Goal: Task Accomplishment & Management: Manage account settings

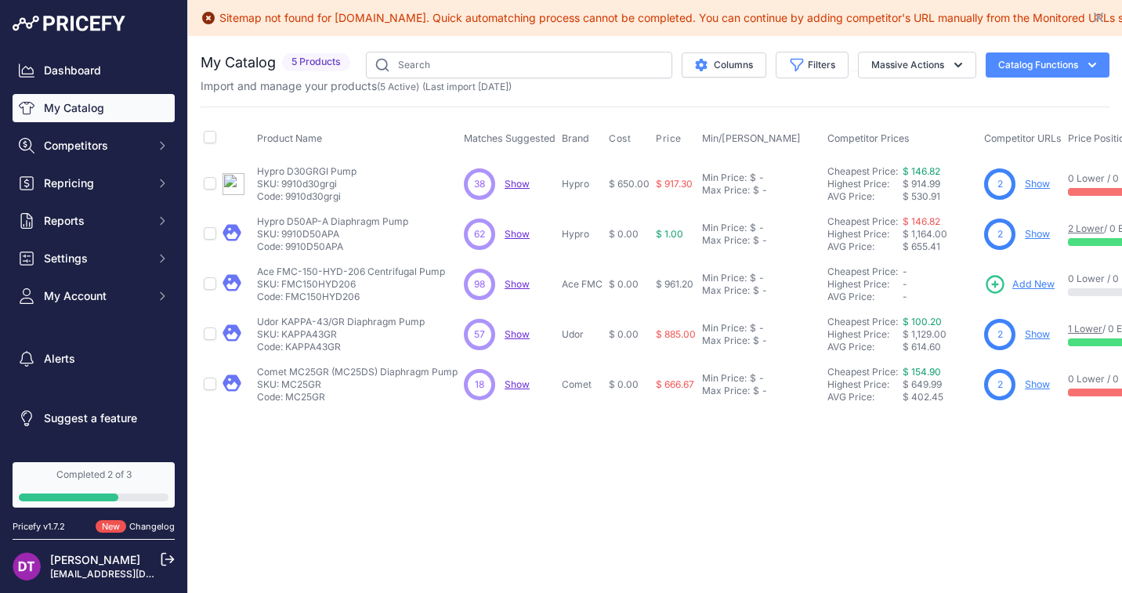
click at [89, 109] on link "My Catalog" at bounding box center [94, 108] width 162 height 28
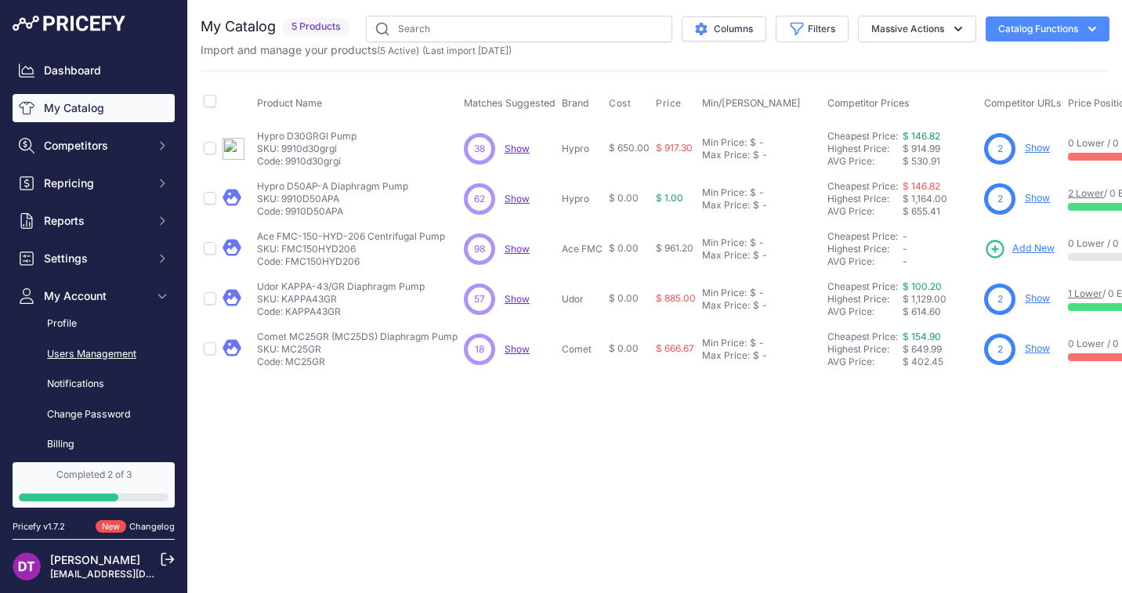
click at [81, 351] on link "Users Management" at bounding box center [94, 354] width 162 height 27
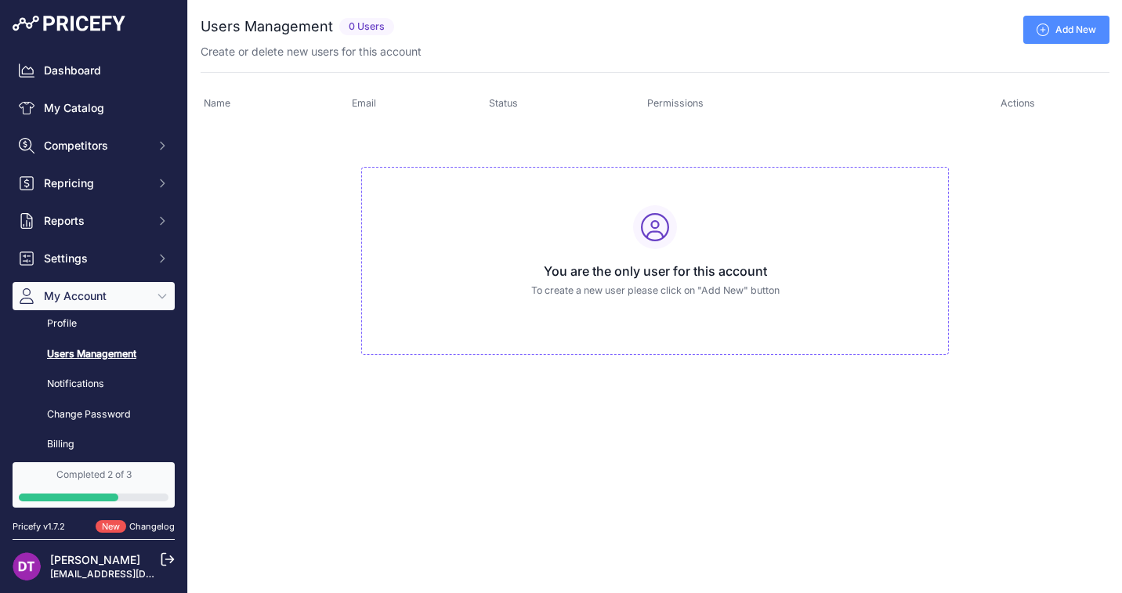
click at [1064, 27] on link "Add New" at bounding box center [1066, 30] width 86 height 28
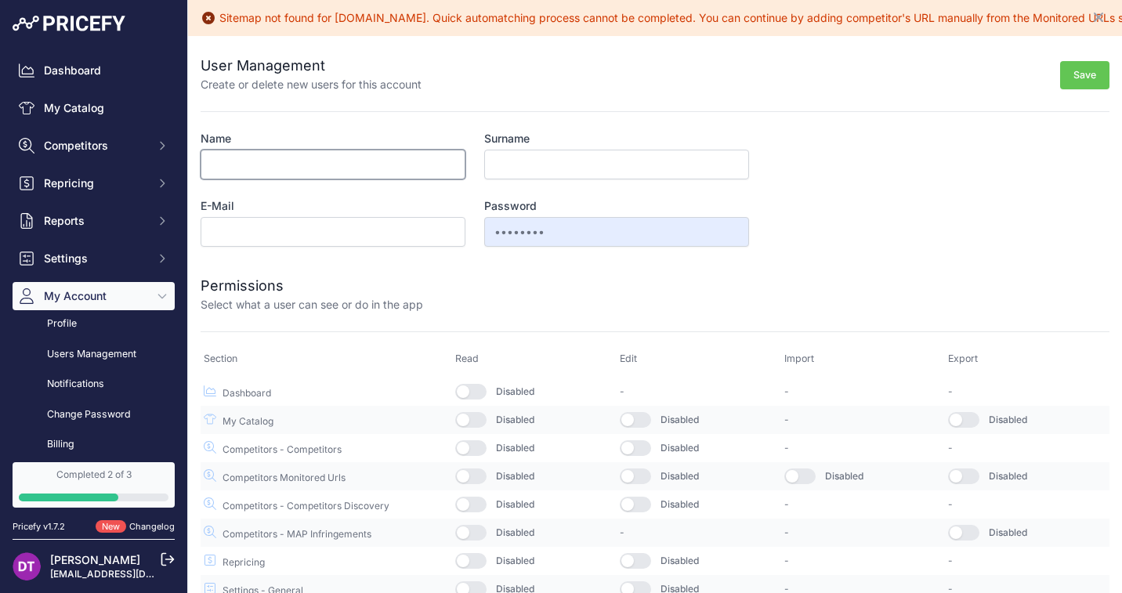
click at [336, 166] on input "Name" at bounding box center [333, 165] width 265 height 30
click at [306, 236] on input "E-Mail" at bounding box center [333, 232] width 265 height 30
paste input "keithj@sprayerdepot.com"
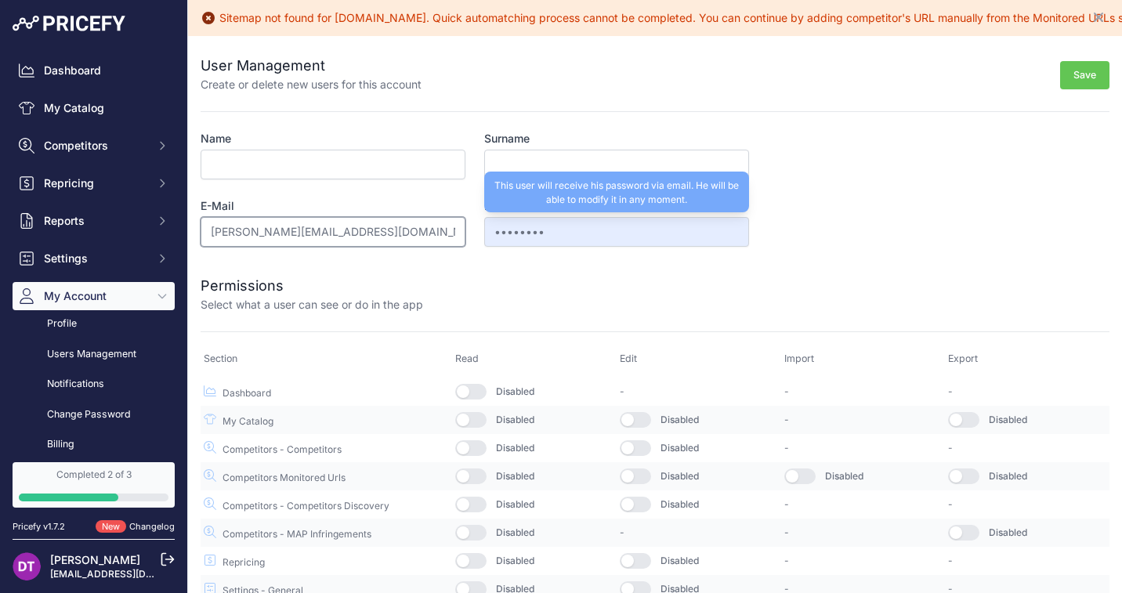
type input "keithj@sprayerdepot.com"
click at [511, 239] on input "••••••••" at bounding box center [616, 232] width 265 height 30
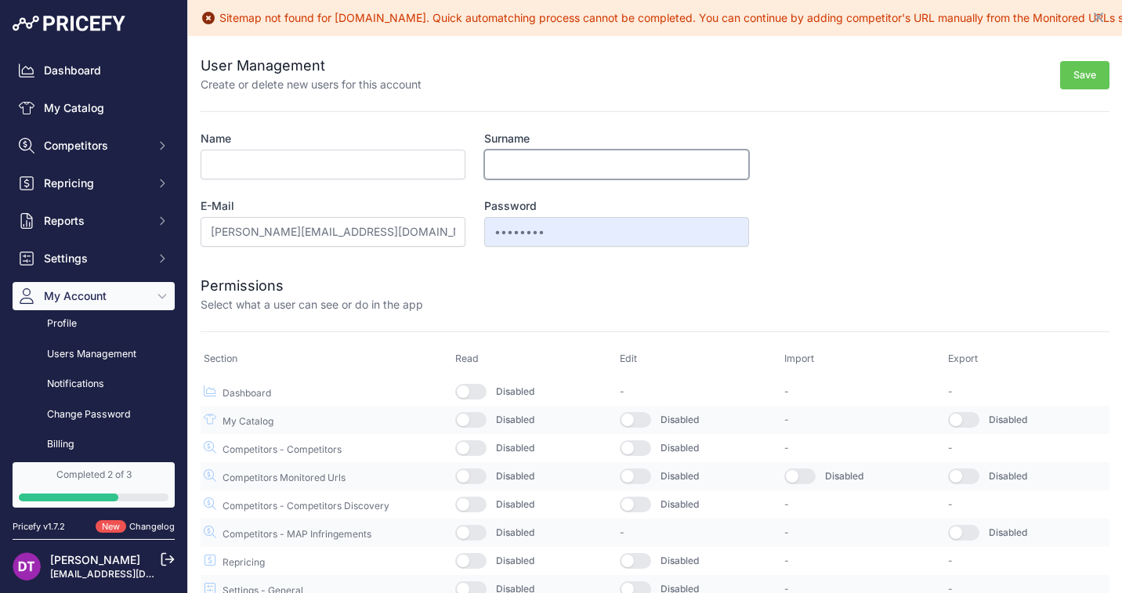
click at [515, 161] on input "Surname" at bounding box center [616, 165] width 265 height 30
click at [352, 170] on input "Name" at bounding box center [333, 165] width 265 height 30
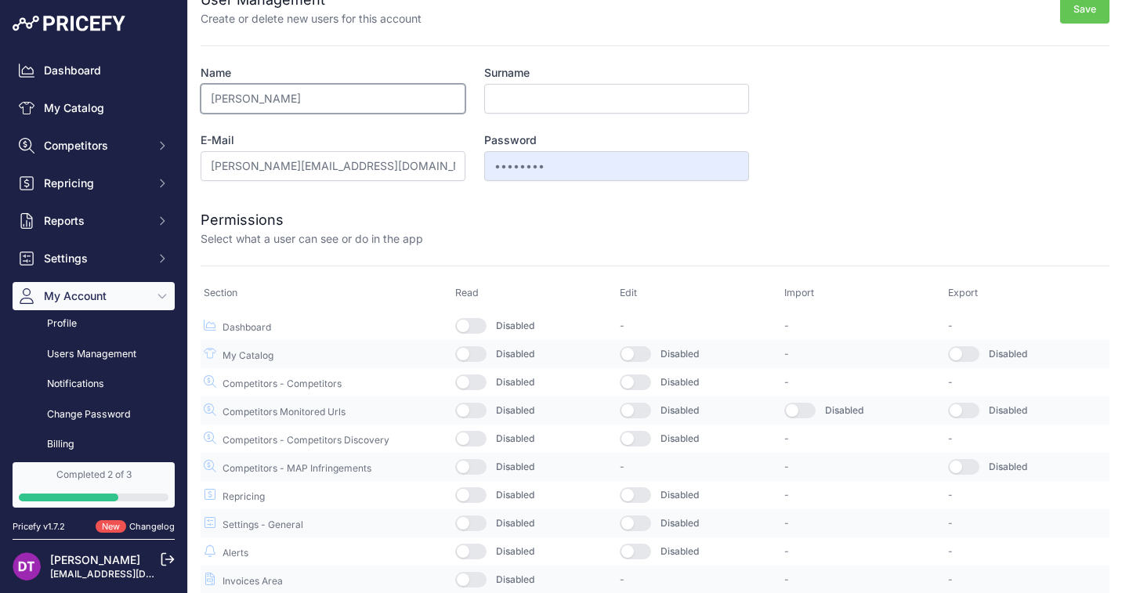
type input "Keith"
click at [478, 579] on button "button" at bounding box center [470, 580] width 31 height 16
click at [641, 347] on button "button" at bounding box center [635, 354] width 31 height 16
click at [641, 381] on button "button" at bounding box center [635, 382] width 31 height 16
click at [641, 407] on button "button" at bounding box center [635, 411] width 31 height 16
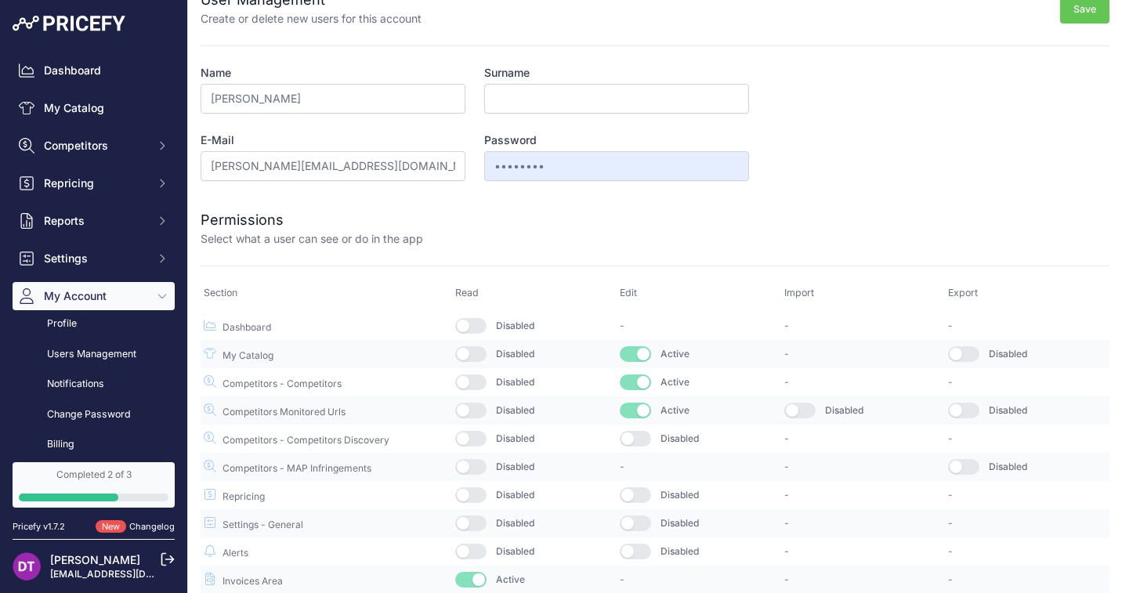
click at [640, 440] on button "button" at bounding box center [635, 439] width 31 height 16
click at [635, 500] on button "button" at bounding box center [635, 495] width 31 height 16
click at [635, 524] on button "button" at bounding box center [635, 523] width 31 height 16
click at [635, 550] on button "button" at bounding box center [635, 552] width 31 height 16
click at [800, 411] on button "button" at bounding box center [799, 411] width 31 height 16
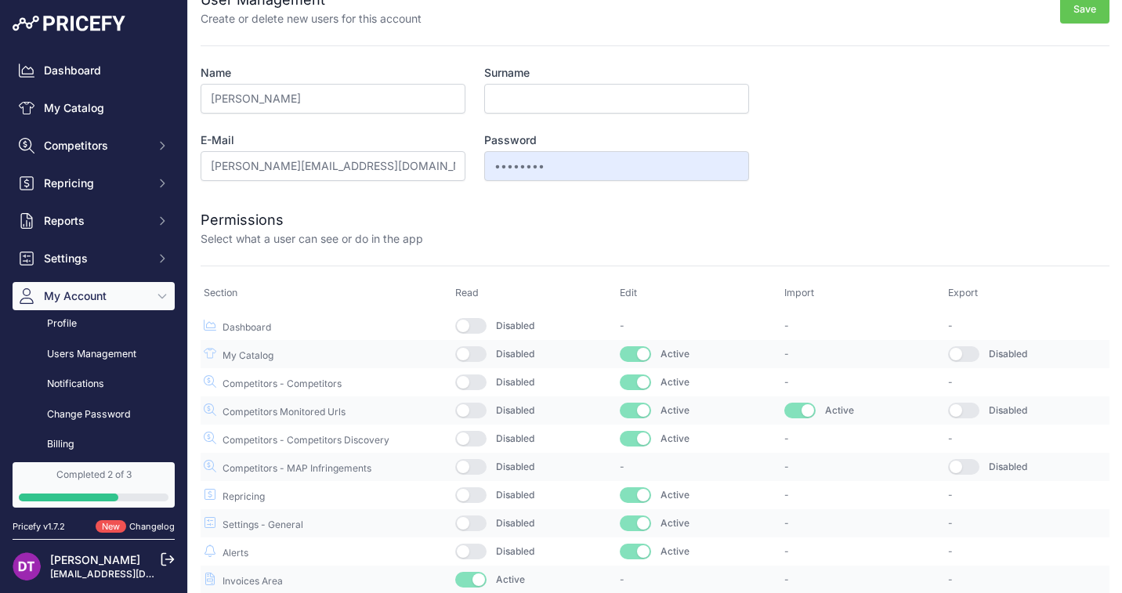
click at [971, 347] on button "button" at bounding box center [963, 354] width 31 height 16
click at [970, 403] on button "button" at bounding box center [963, 411] width 31 height 16
click at [967, 462] on button "button" at bounding box center [963, 467] width 31 height 16
click at [482, 325] on button "button" at bounding box center [470, 326] width 31 height 16
click at [481, 355] on button "button" at bounding box center [470, 354] width 31 height 16
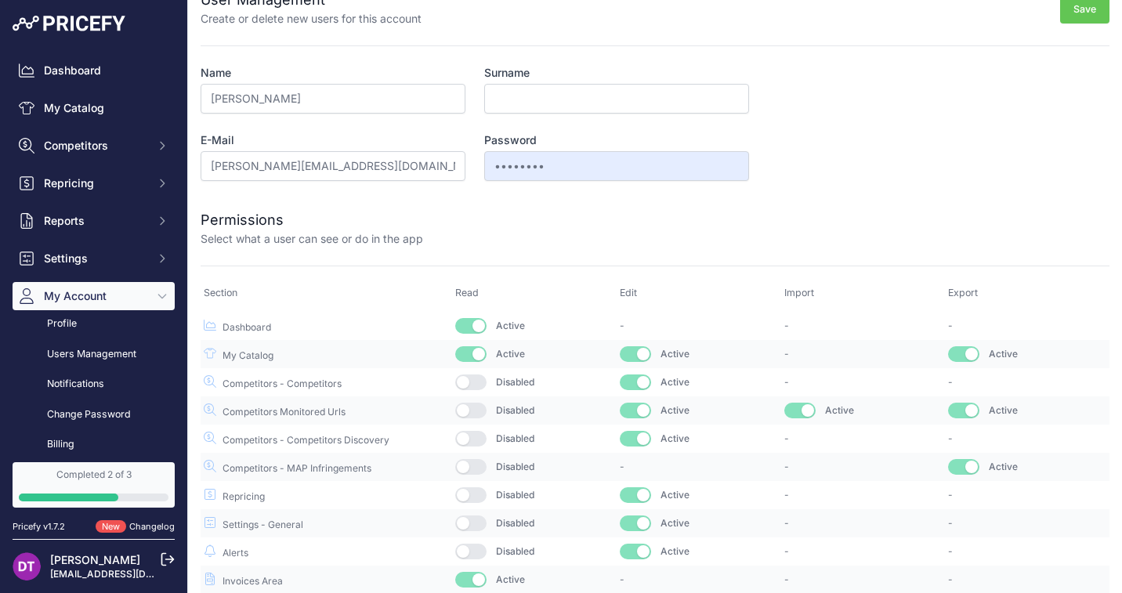
click at [479, 382] on button "button" at bounding box center [470, 382] width 31 height 16
click at [476, 408] on button "button" at bounding box center [470, 411] width 31 height 16
click at [474, 431] on button "button" at bounding box center [470, 439] width 31 height 16
click at [474, 461] on button "button" at bounding box center [470, 467] width 31 height 16
click at [472, 490] on button "button" at bounding box center [470, 495] width 31 height 16
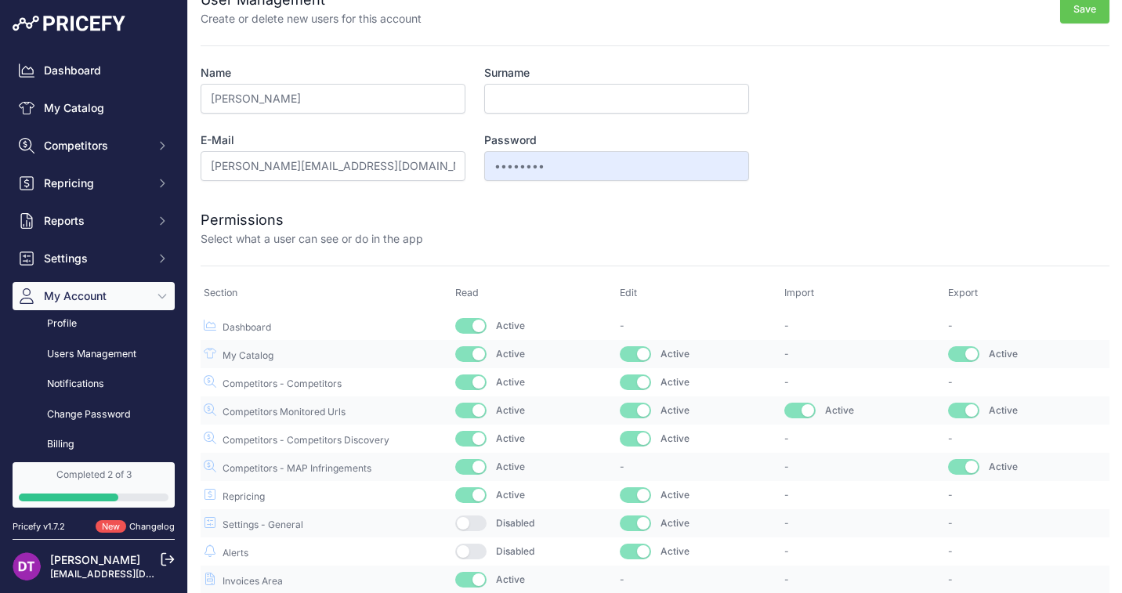
click at [472, 521] on button "button" at bounding box center [470, 523] width 31 height 16
click at [472, 547] on button "button" at bounding box center [470, 552] width 31 height 16
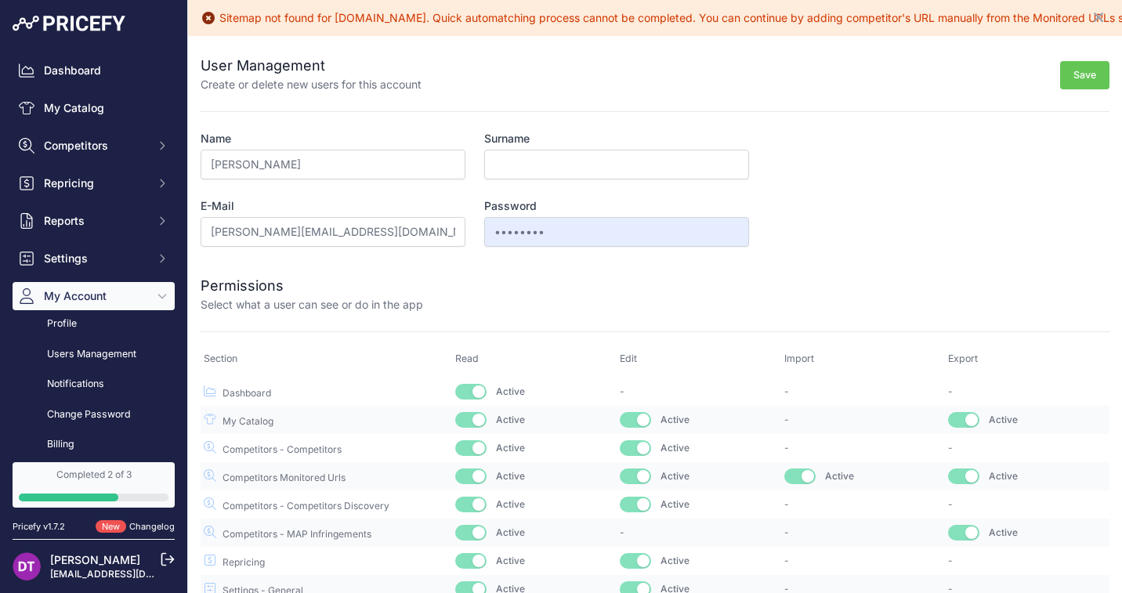
click at [1073, 70] on button "Save" at bounding box center [1084, 75] width 49 height 29
type input "Johnson"
click at [1079, 74] on button "Save" at bounding box center [1084, 75] width 49 height 29
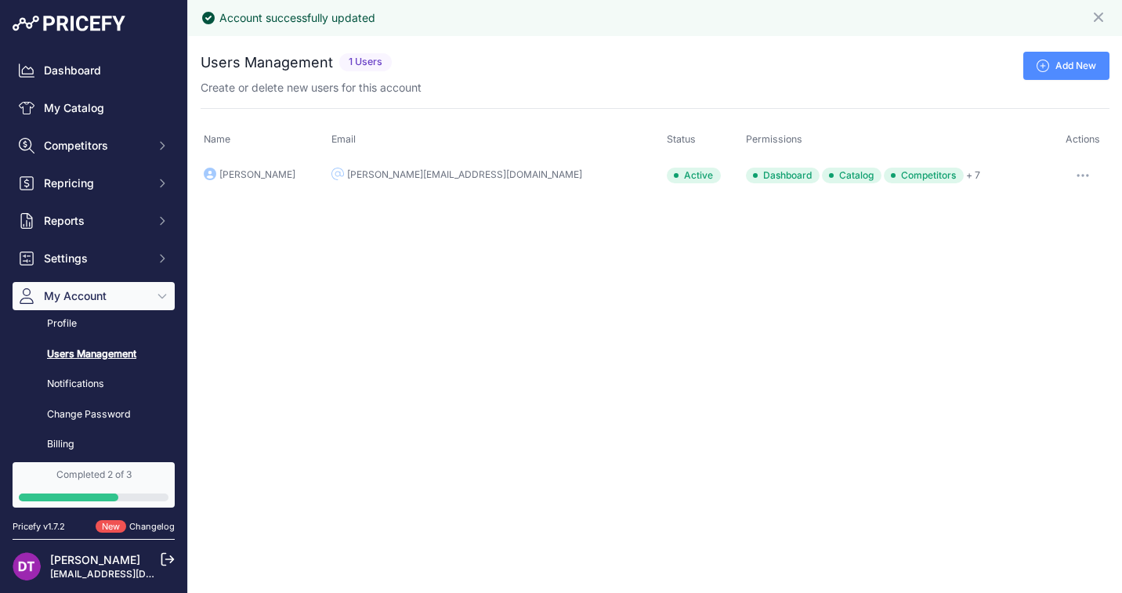
click at [898, 284] on div "Account successfully updated Close You are not connected to the internet." at bounding box center [655, 296] width 934 height 593
click at [1079, 169] on button "button" at bounding box center [1082, 175] width 31 height 22
click at [1061, 52] on link "Add New" at bounding box center [1066, 66] width 86 height 28
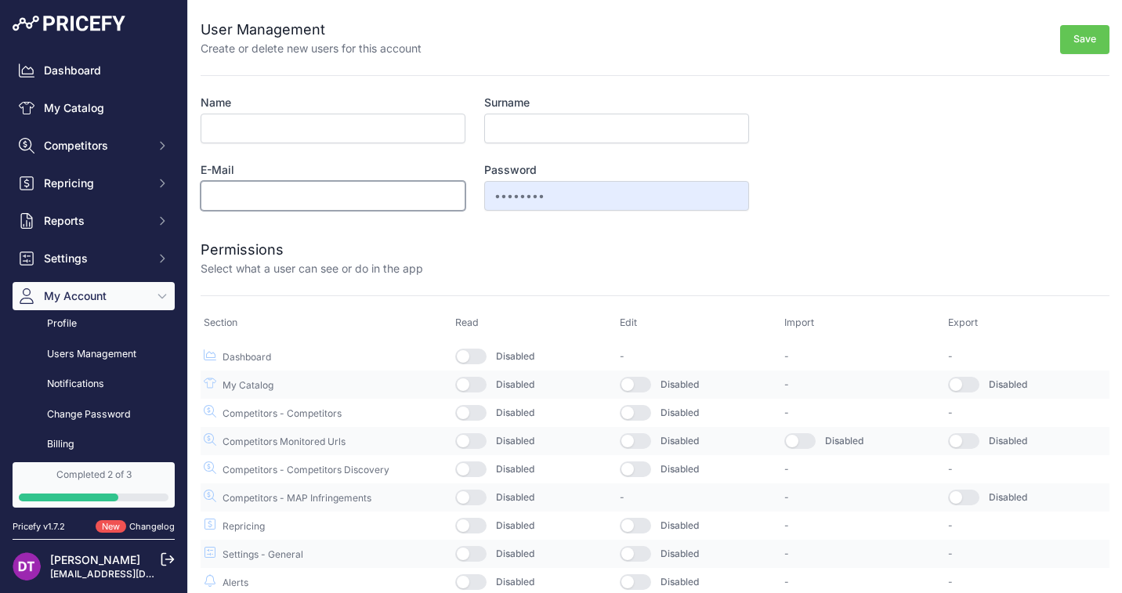
paste input "[PERSON_NAME][EMAIL_ADDRESS][DOMAIN_NAME]"
type input "[PERSON_NAME][EMAIL_ADDRESS][DOMAIN_NAME]"
click at [333, 121] on input "Name" at bounding box center [333, 129] width 265 height 30
type input "K"
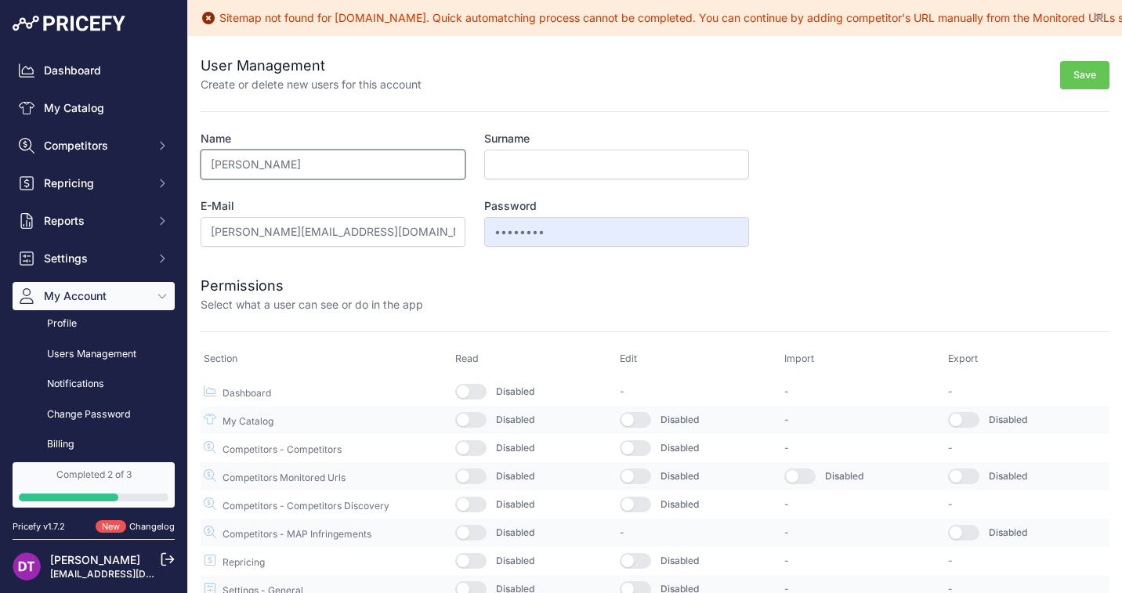
type input "[PERSON_NAME]"
type input "Hand"
click at [474, 388] on button "button" at bounding box center [470, 392] width 31 height 16
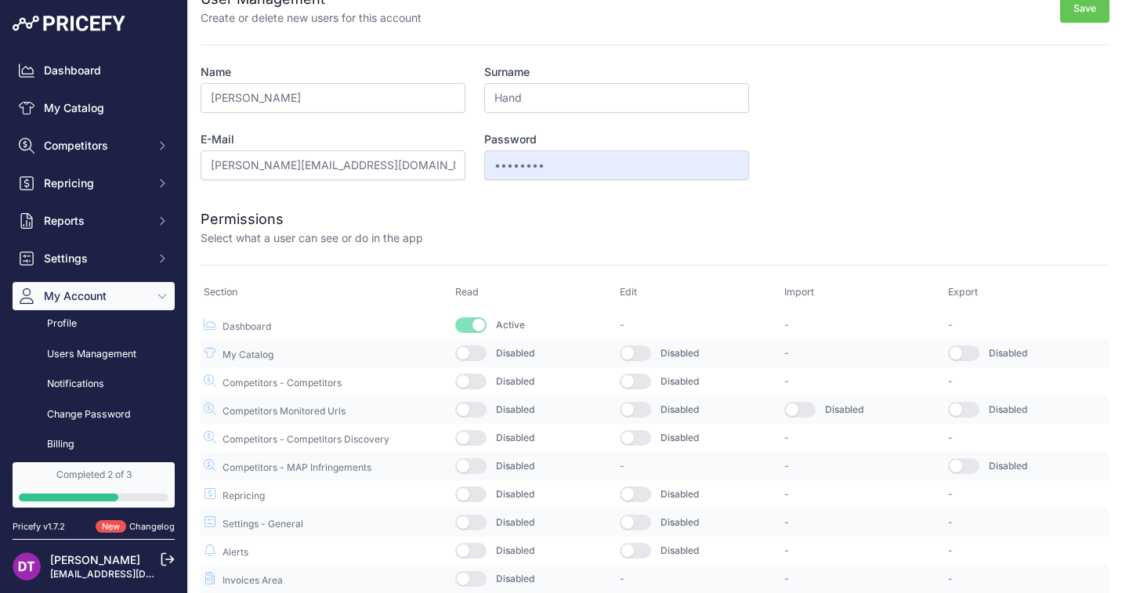
scroll to position [66, 0]
click at [474, 363] on td "Disabled" at bounding box center [534, 354] width 164 height 28
click at [468, 353] on button "button" at bounding box center [470, 354] width 31 height 16
click at [468, 378] on button "button" at bounding box center [470, 382] width 31 height 16
click at [471, 418] on td "Disabled" at bounding box center [534, 410] width 164 height 28
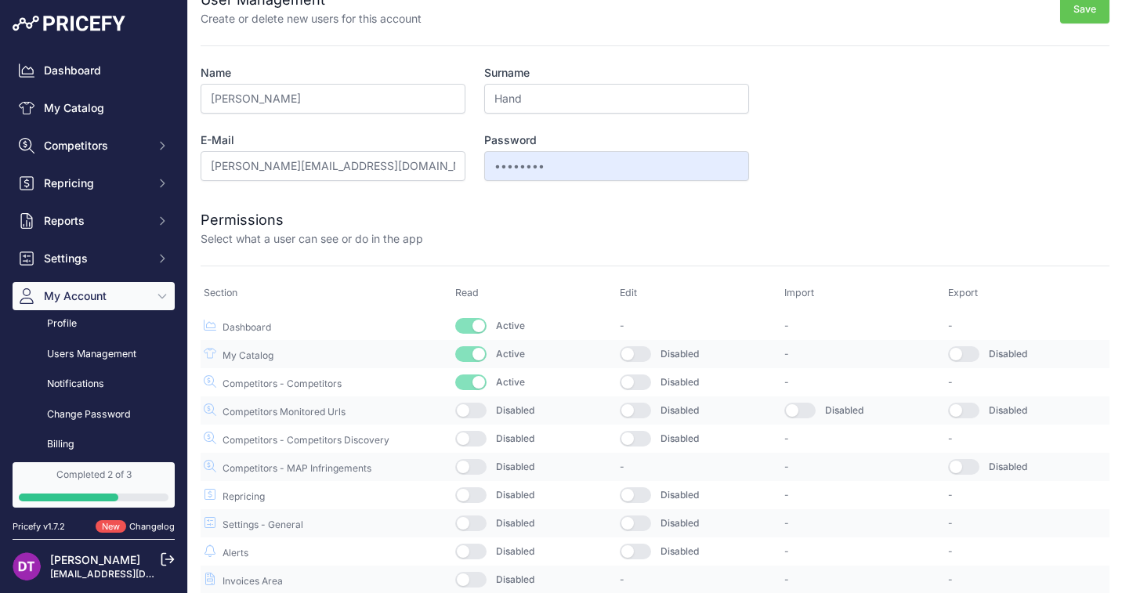
click at [471, 409] on button "button" at bounding box center [470, 411] width 31 height 16
click at [469, 437] on button "button" at bounding box center [470, 439] width 31 height 16
click at [469, 459] on button "button" at bounding box center [470, 467] width 31 height 16
click at [468, 501] on button "button" at bounding box center [470, 495] width 31 height 16
click at [473, 537] on td "Disabled" at bounding box center [534, 551] width 164 height 28
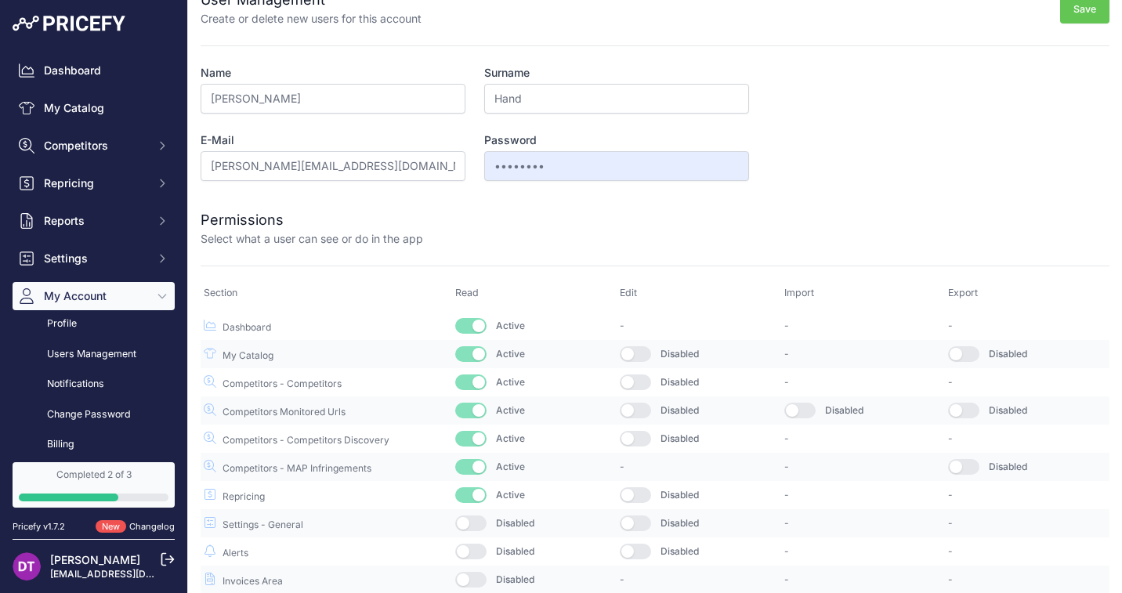
click at [471, 520] on button "button" at bounding box center [470, 523] width 31 height 16
click at [470, 547] on button "button" at bounding box center [470, 552] width 31 height 16
click at [631, 548] on button "button" at bounding box center [635, 552] width 31 height 16
click at [630, 514] on td "Disabled" at bounding box center [698, 523] width 164 height 28
click at [634, 495] on button "button" at bounding box center [635, 495] width 31 height 16
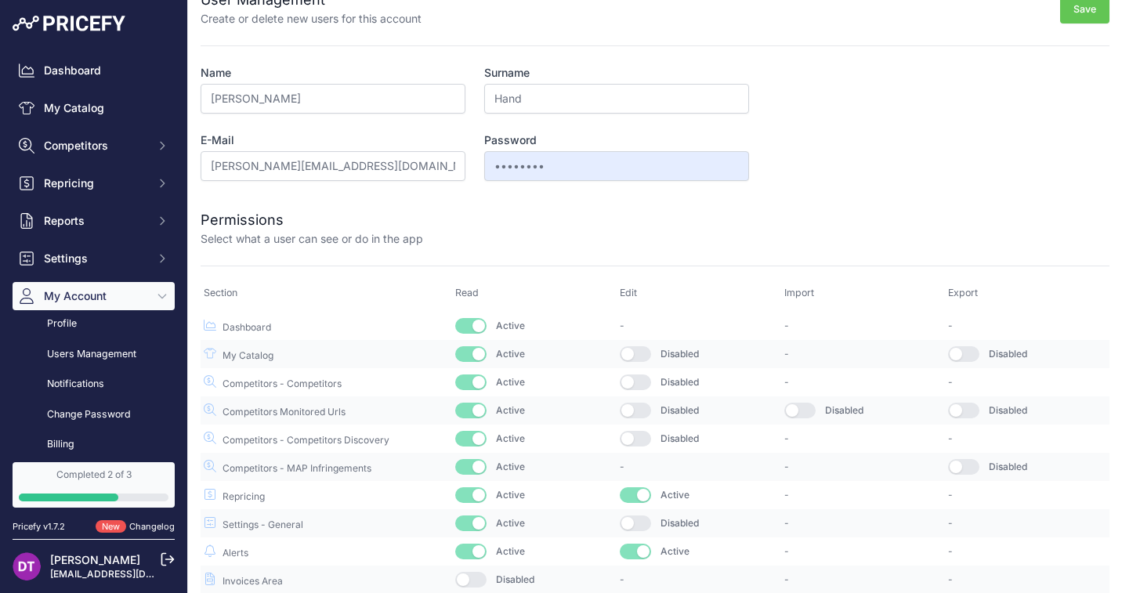
click at [634, 517] on button "button" at bounding box center [635, 523] width 31 height 16
click at [641, 437] on button "button" at bounding box center [635, 439] width 31 height 16
click at [641, 408] on button "button" at bounding box center [635, 411] width 31 height 16
click at [639, 378] on button "button" at bounding box center [635, 382] width 31 height 16
click at [638, 349] on button "button" at bounding box center [635, 354] width 31 height 16
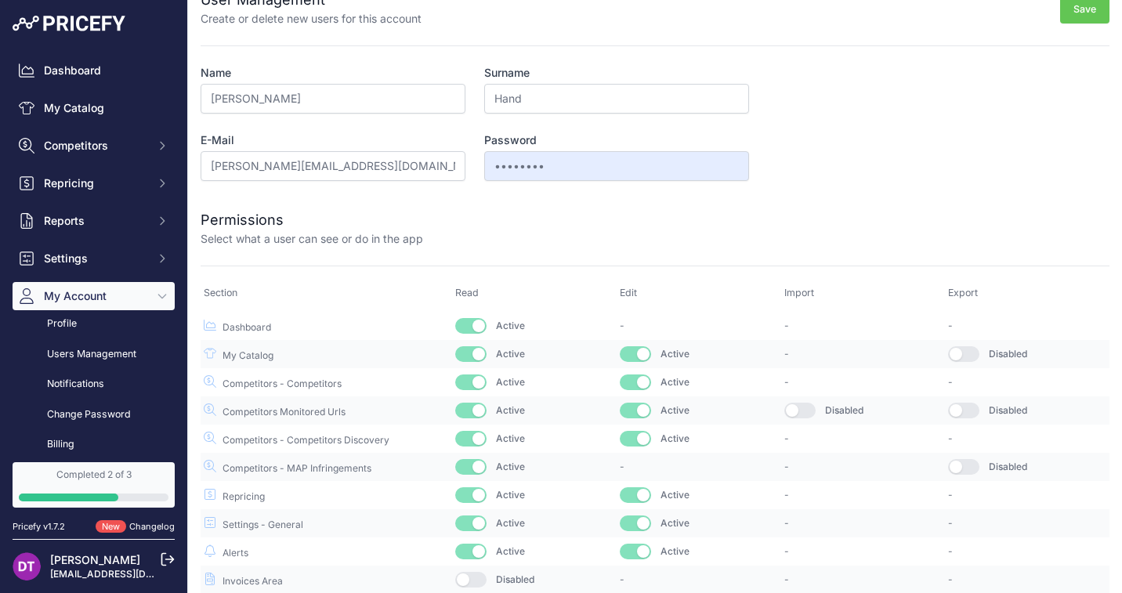
click at [798, 403] on button "button" at bounding box center [799, 411] width 31 height 16
click at [979, 349] on div "Disabled" at bounding box center [1027, 354] width 158 height 16
click at [970, 358] on button "button" at bounding box center [963, 354] width 31 height 16
click at [970, 403] on button "button" at bounding box center [963, 411] width 31 height 16
click at [965, 472] on button "button" at bounding box center [963, 467] width 31 height 16
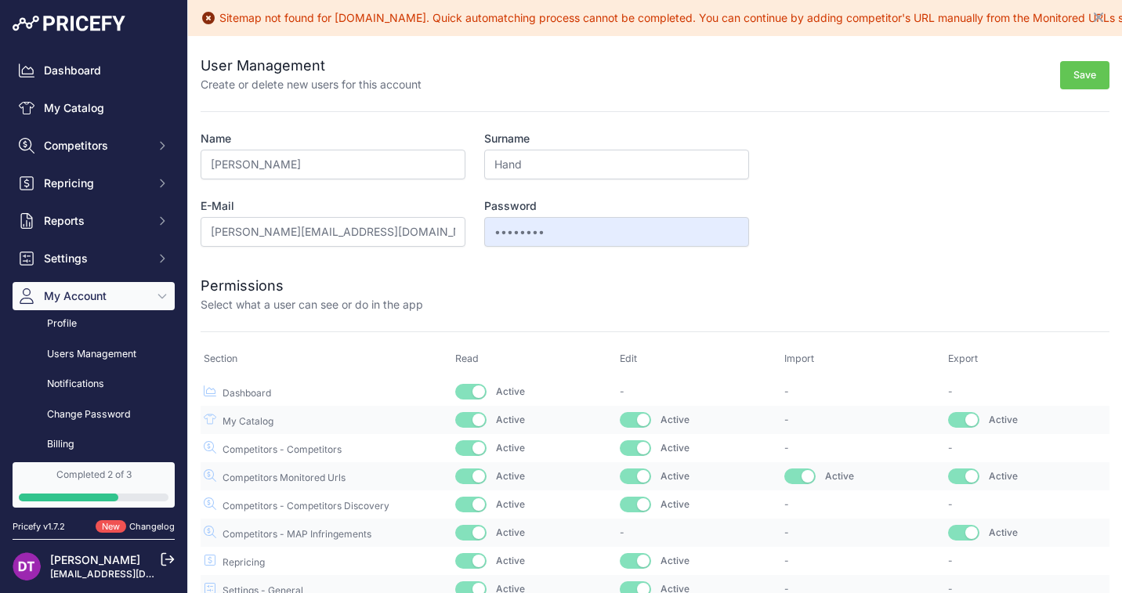
scroll to position [0, 0]
click at [1102, 15] on icon "Close" at bounding box center [1098, 17] width 16 height 16
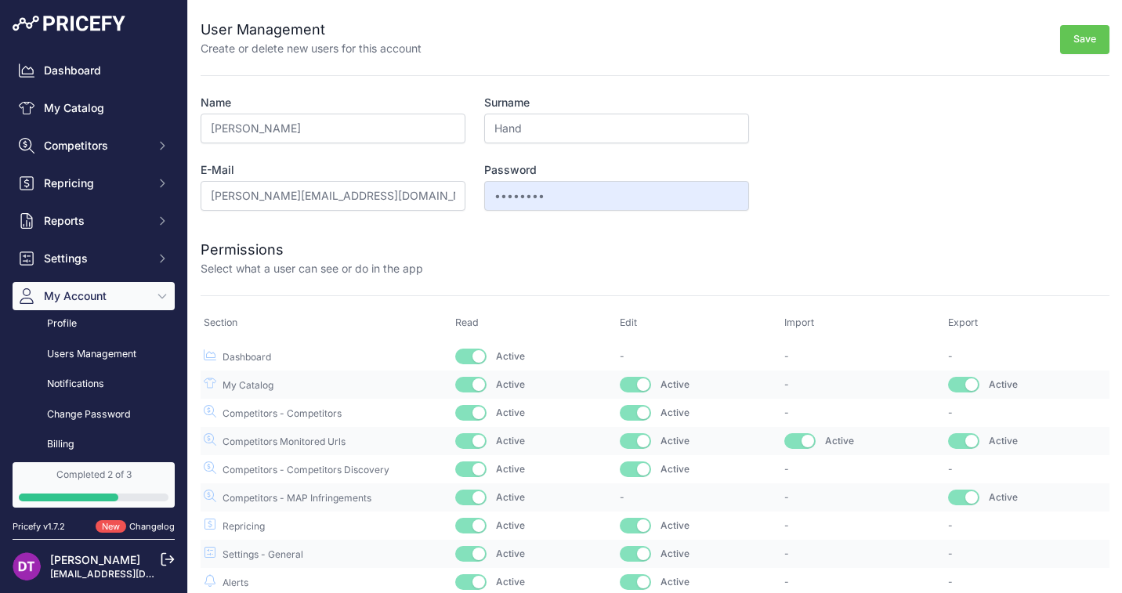
click at [1077, 44] on button "Save" at bounding box center [1084, 39] width 49 height 29
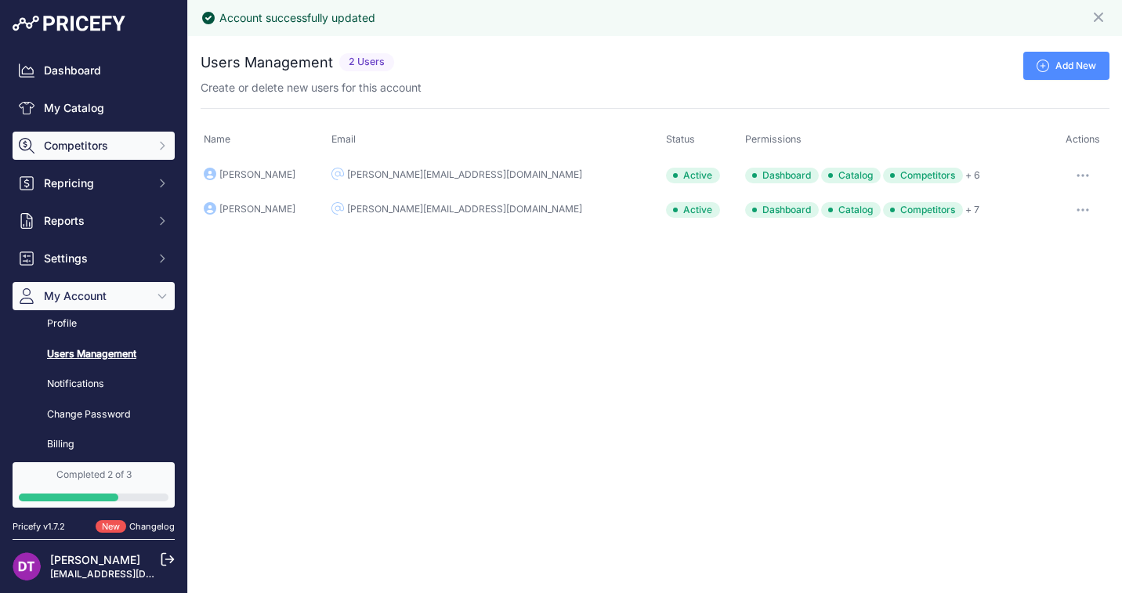
click at [108, 146] on span "Competitors" at bounding box center [95, 146] width 103 height 16
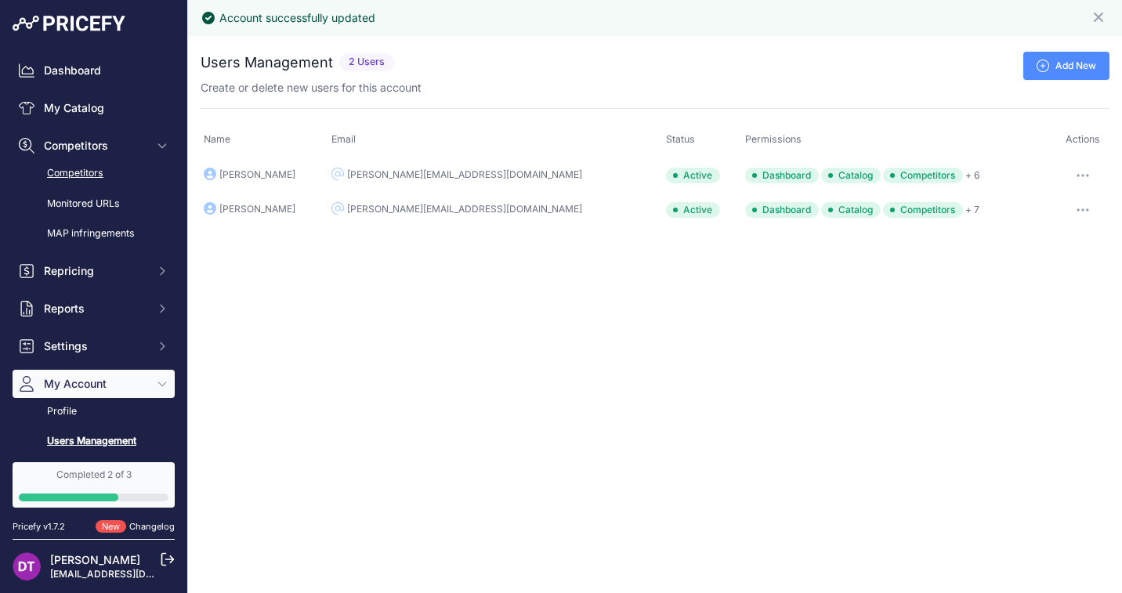
click at [103, 168] on link "Competitors" at bounding box center [94, 173] width 162 height 27
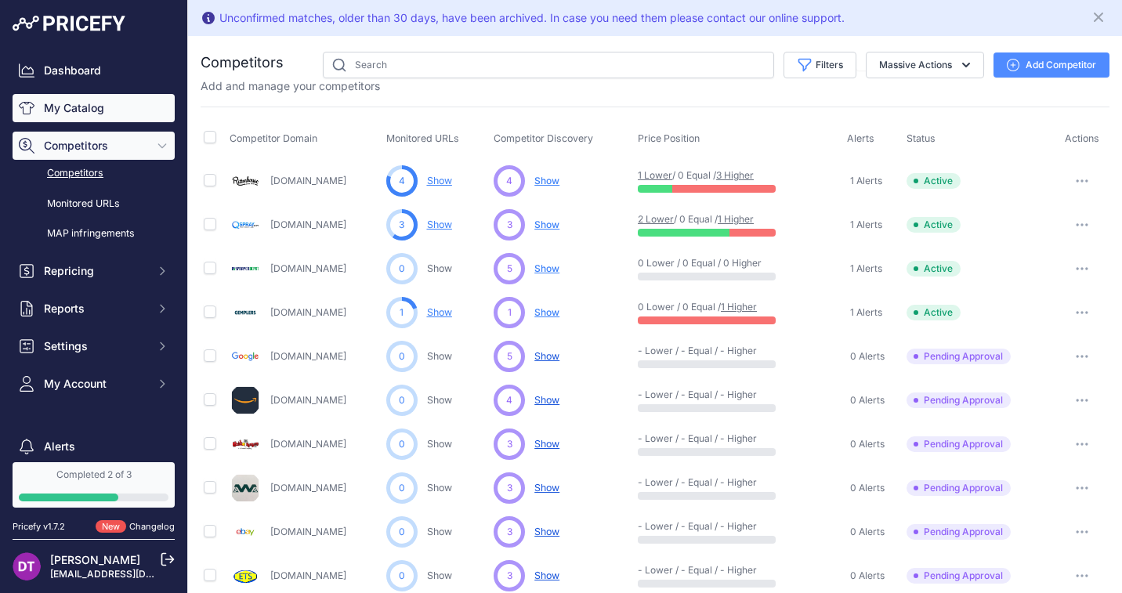
click at [96, 105] on link "My Catalog" at bounding box center [94, 108] width 162 height 28
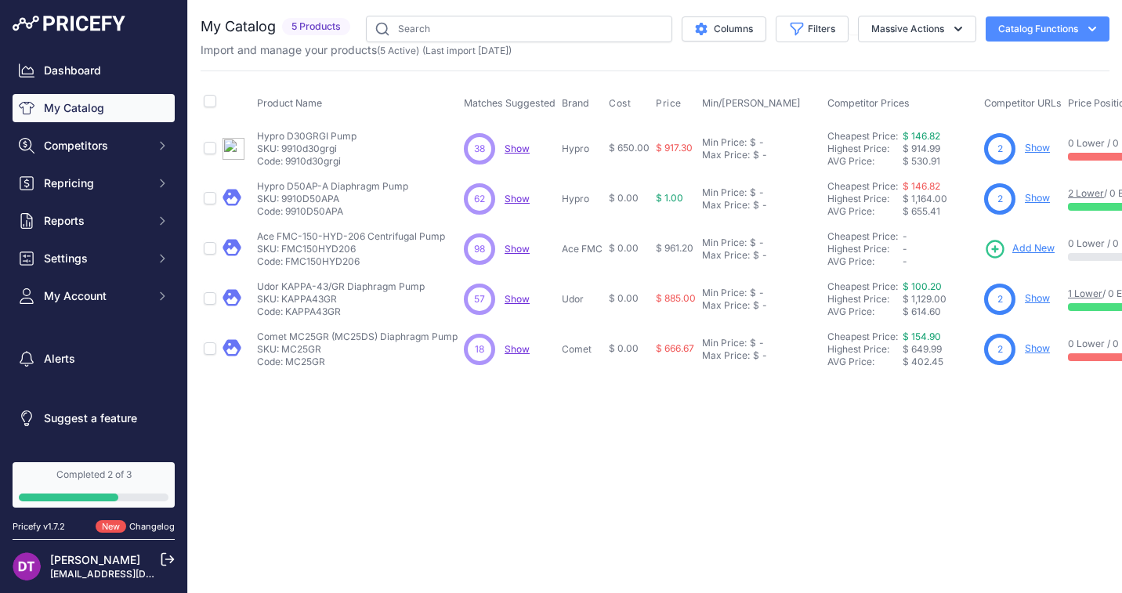
click at [1041, 30] on button "Catalog Functions" at bounding box center [1047, 28] width 124 height 25
click at [1039, 30] on button "Catalog Functions" at bounding box center [1047, 28] width 124 height 25
click at [1046, 32] on button "Catalog Functions" at bounding box center [1047, 28] width 124 height 25
click at [74, 117] on link "My Catalog" at bounding box center [94, 108] width 162 height 28
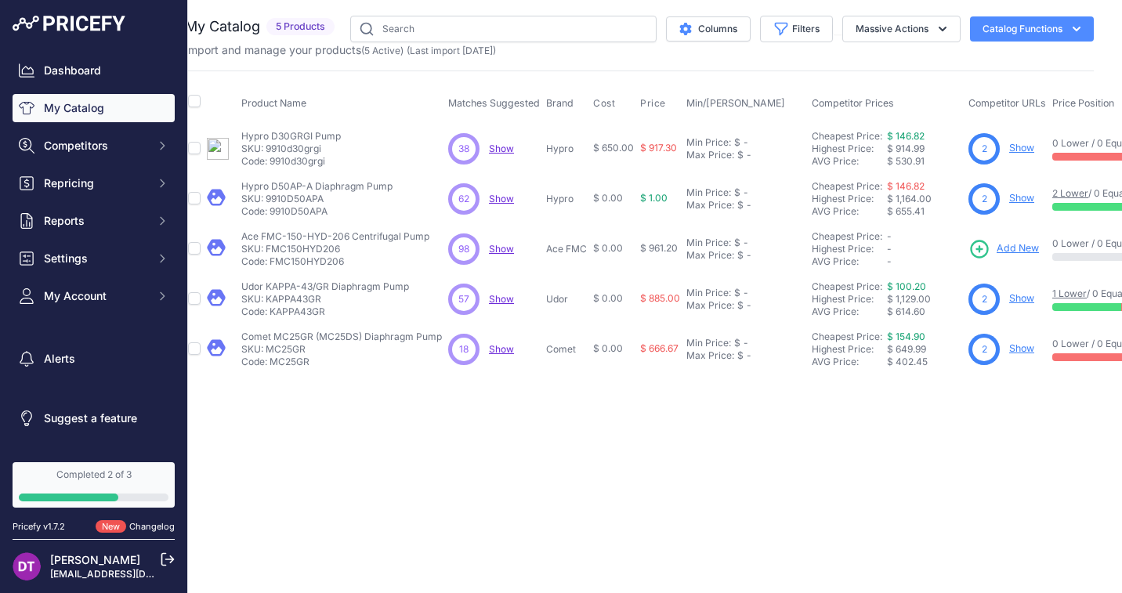
scroll to position [0, 16]
click at [92, 76] on link "Dashboard" at bounding box center [94, 70] width 162 height 28
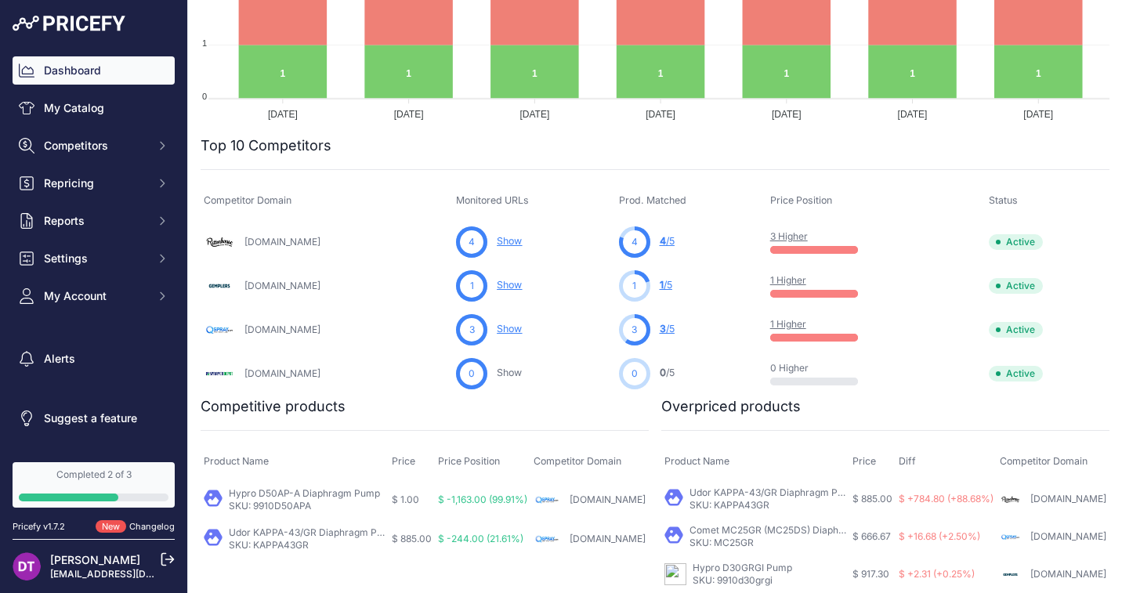
scroll to position [396, 0]
click at [80, 110] on link "My Catalog" at bounding box center [94, 108] width 162 height 28
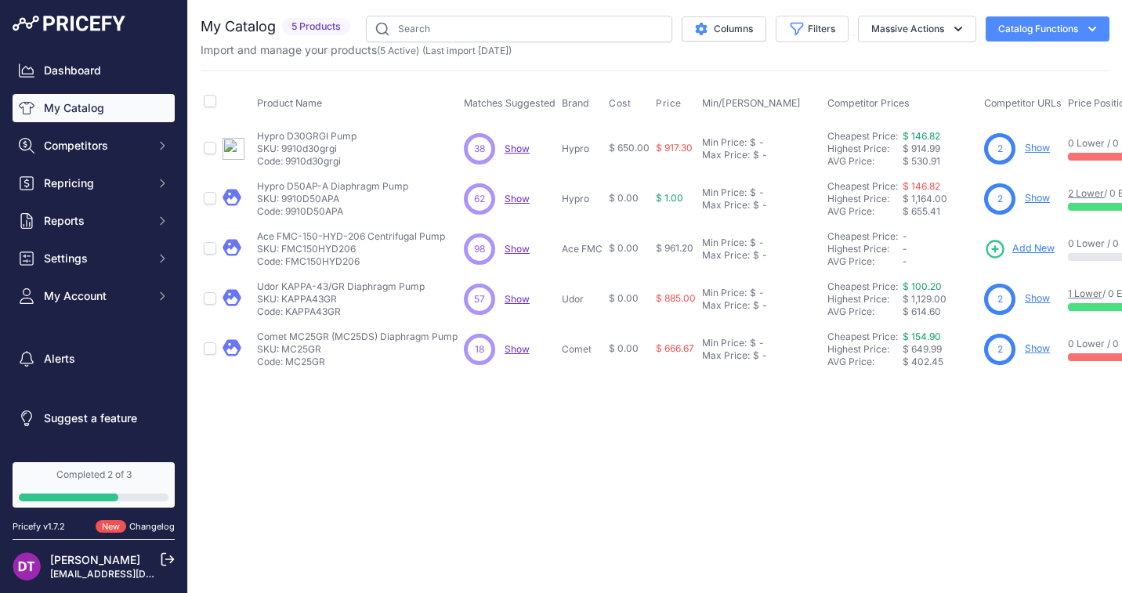
click at [1033, 248] on span "Add New" at bounding box center [1033, 248] width 42 height 15
click at [515, 248] on span "Show" at bounding box center [516, 249] width 25 height 12
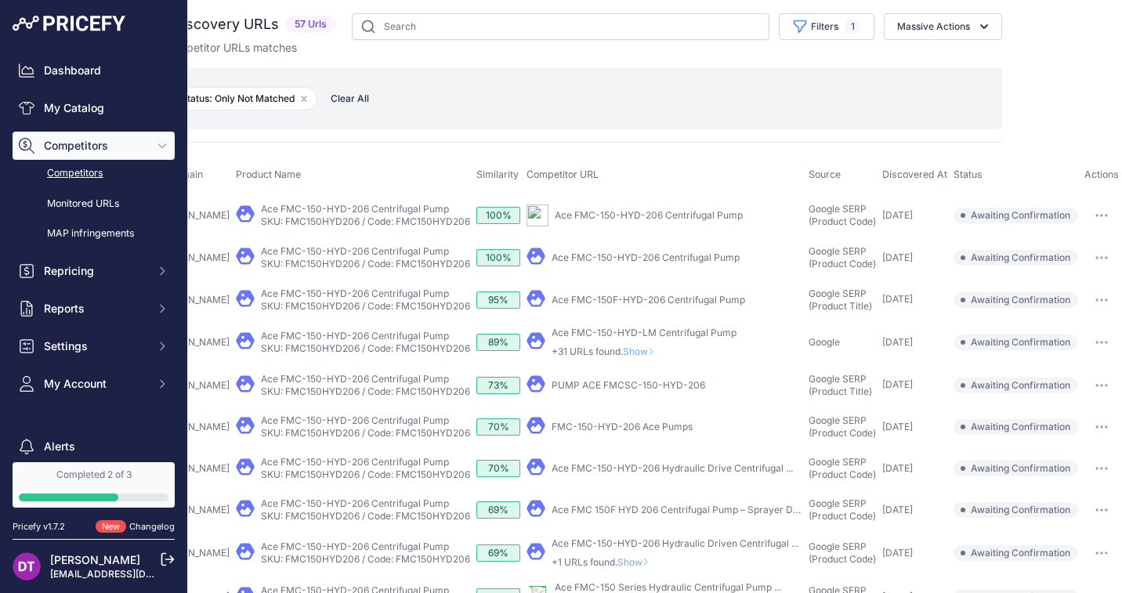
scroll to position [2, 143]
click at [1097, 300] on icon "button" at bounding box center [1101, 299] width 13 height 3
click at [0, 0] on button "Confirm match" at bounding box center [0, 0] width 0 height 0
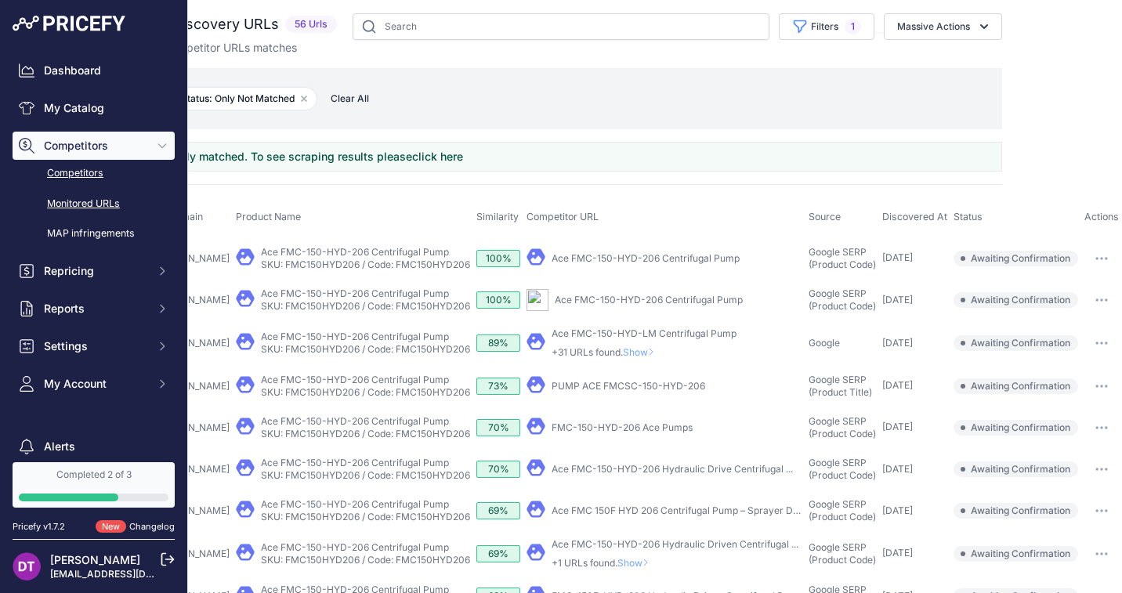
scroll to position [2, 0]
click at [85, 202] on link "Monitored URLs" at bounding box center [94, 203] width 162 height 27
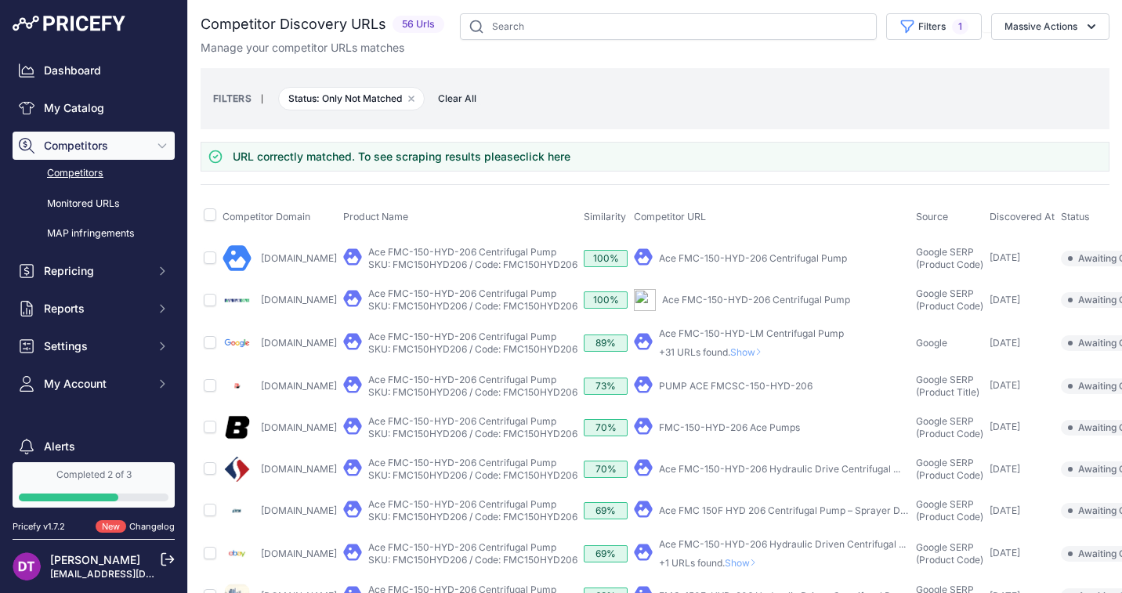
click at [70, 186] on link "Competitors" at bounding box center [94, 173] width 162 height 27
click at [70, 175] on link "Competitors" at bounding box center [94, 173] width 162 height 27
click at [69, 109] on link "My Catalog" at bounding box center [94, 108] width 162 height 28
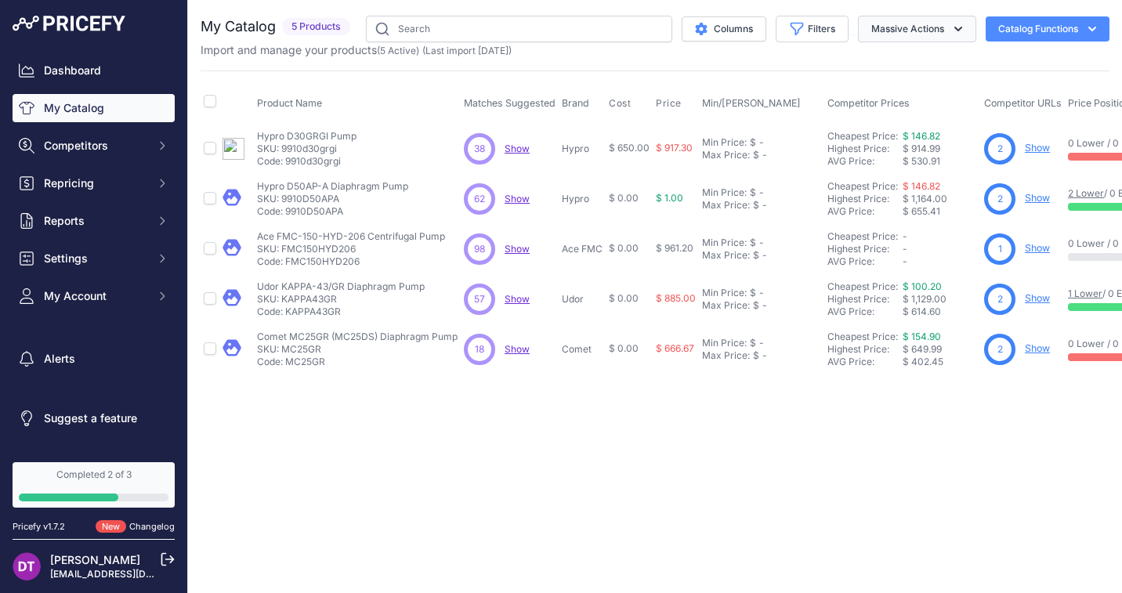
click at [907, 32] on button "Massive Actions" at bounding box center [917, 29] width 118 height 27
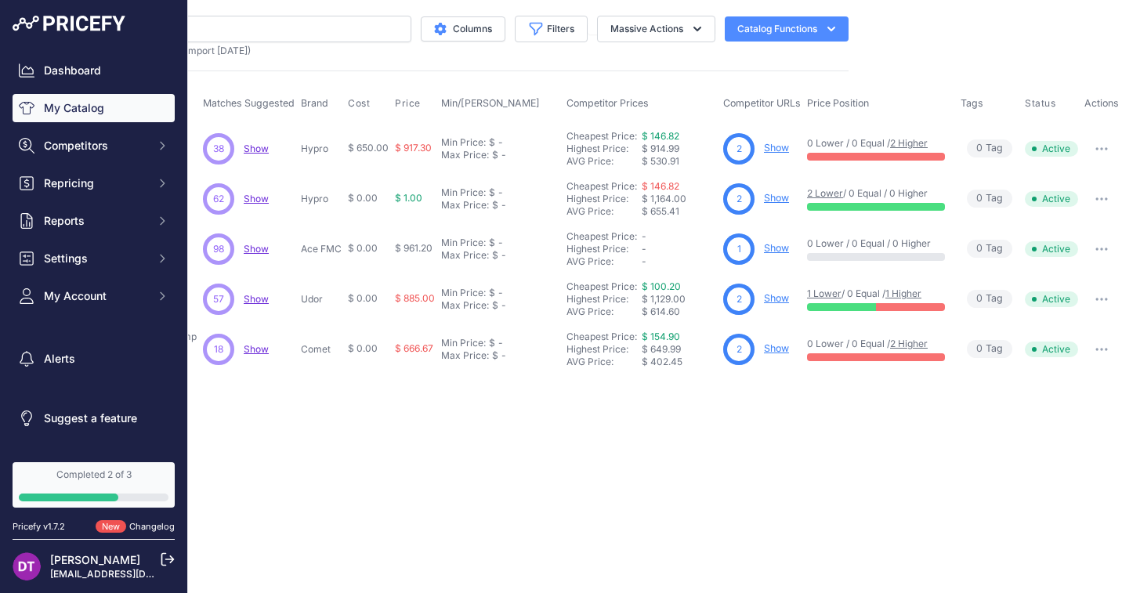
scroll to position [0, 262]
click at [125, 143] on span "Competitors" at bounding box center [95, 146] width 103 height 16
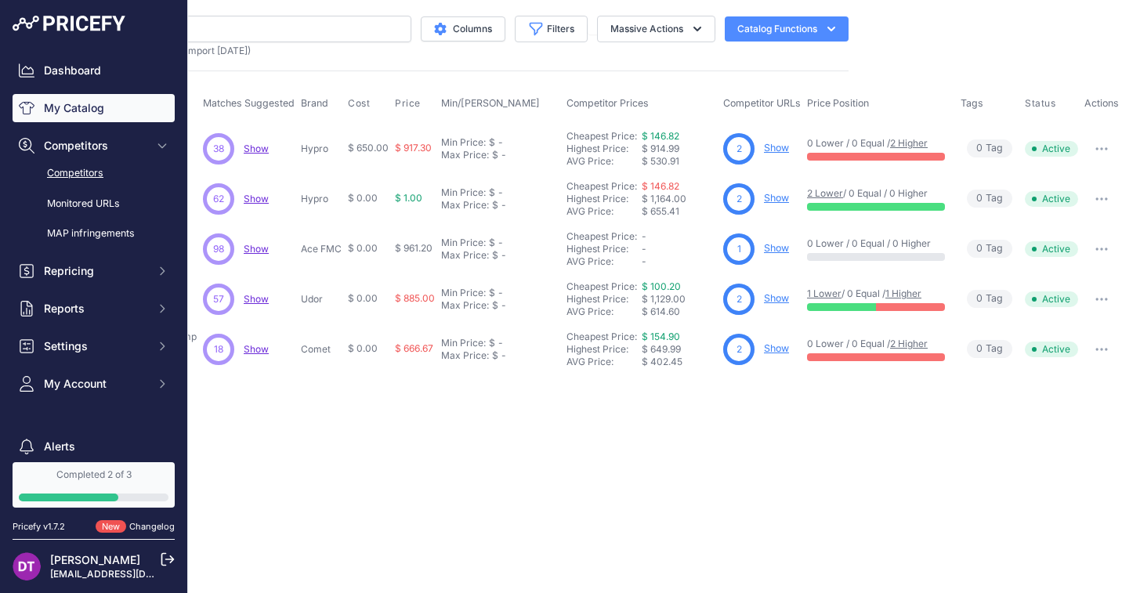
click at [93, 175] on link "Competitors" at bounding box center [94, 173] width 162 height 27
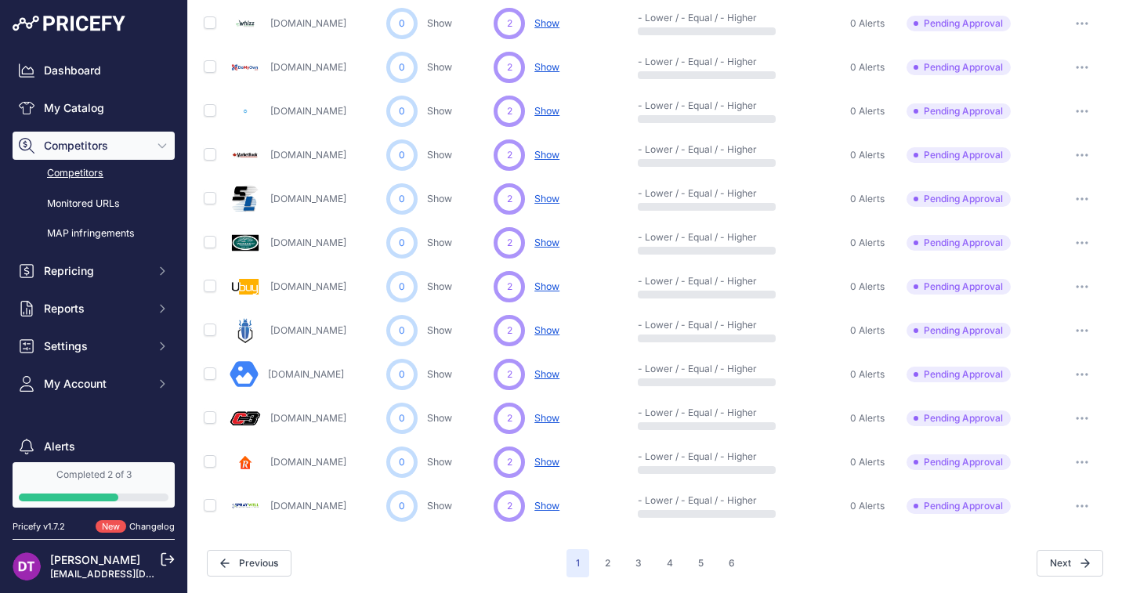
scroll to position [727, 0]
click at [1083, 458] on button "button" at bounding box center [1081, 463] width 31 height 22
click at [1046, 515] on button "Approve Competitor" at bounding box center [1041, 520] width 128 height 25
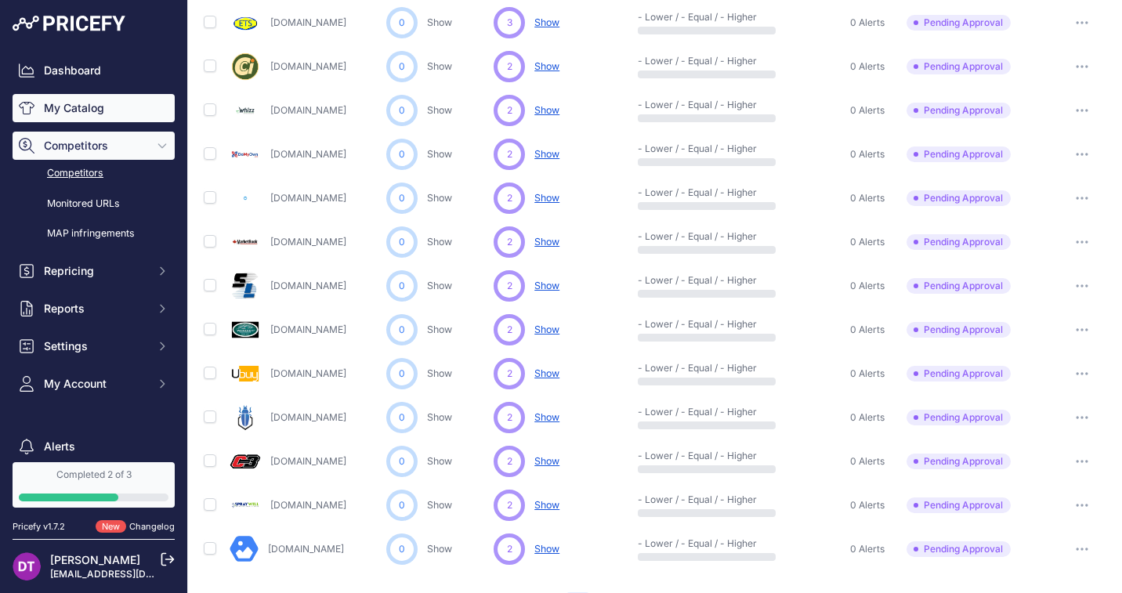
click at [85, 114] on link "My Catalog" at bounding box center [94, 108] width 162 height 28
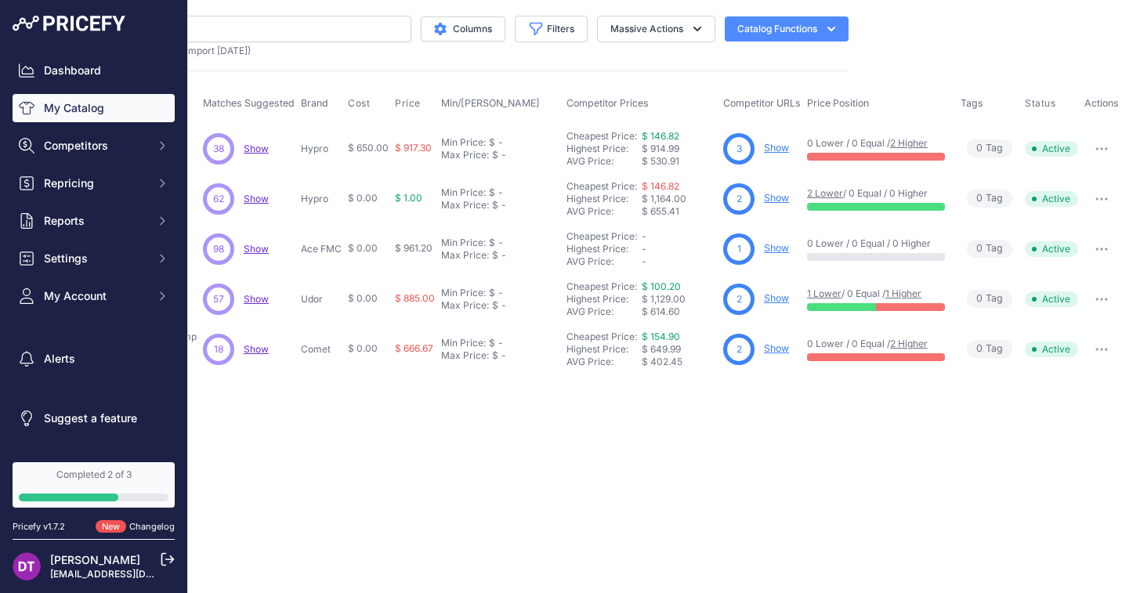
click at [809, 29] on button "Catalog Functions" at bounding box center [786, 28] width 124 height 25
click at [786, 61] on span "Import Additional Info" at bounding box center [757, 62] width 96 height 13
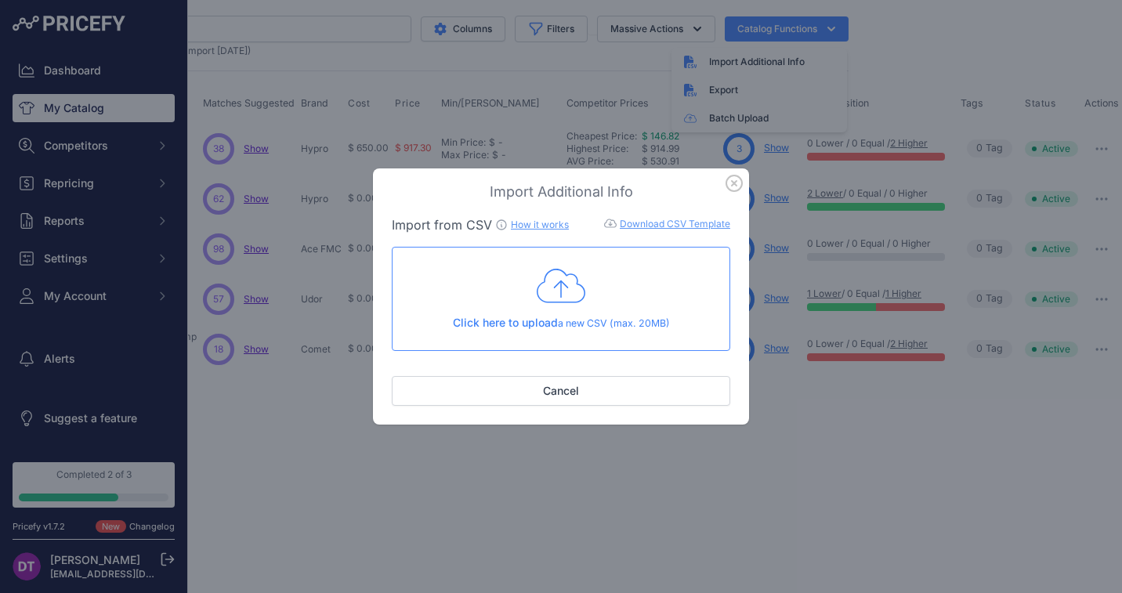
click at [732, 188] on icon "button" at bounding box center [733, 183] width 17 height 17
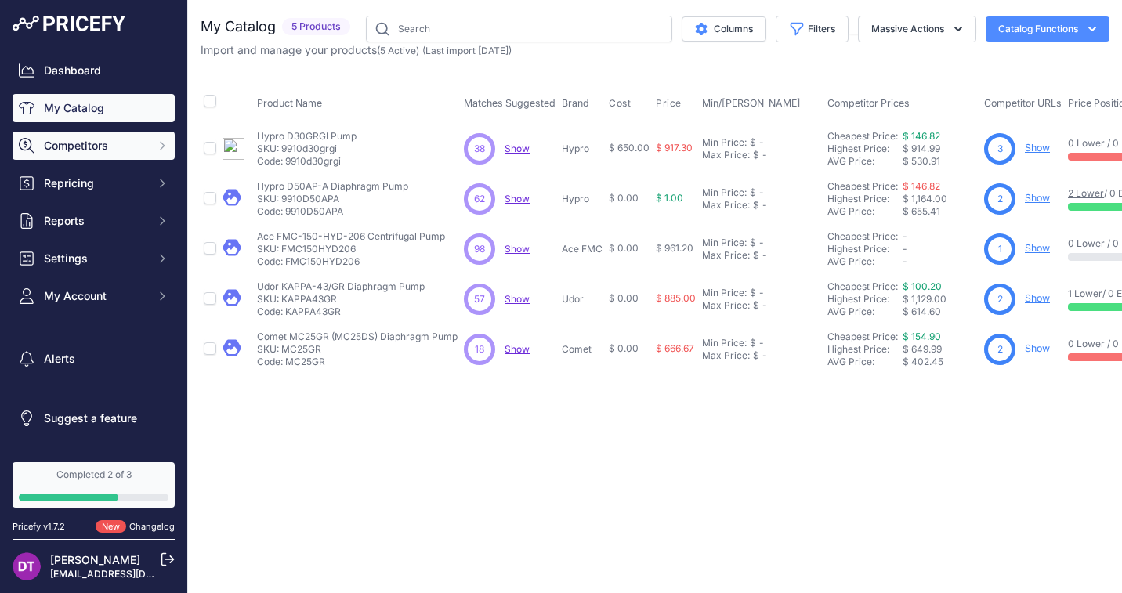
click at [157, 144] on icon "Sidebar" at bounding box center [162, 145] width 13 height 13
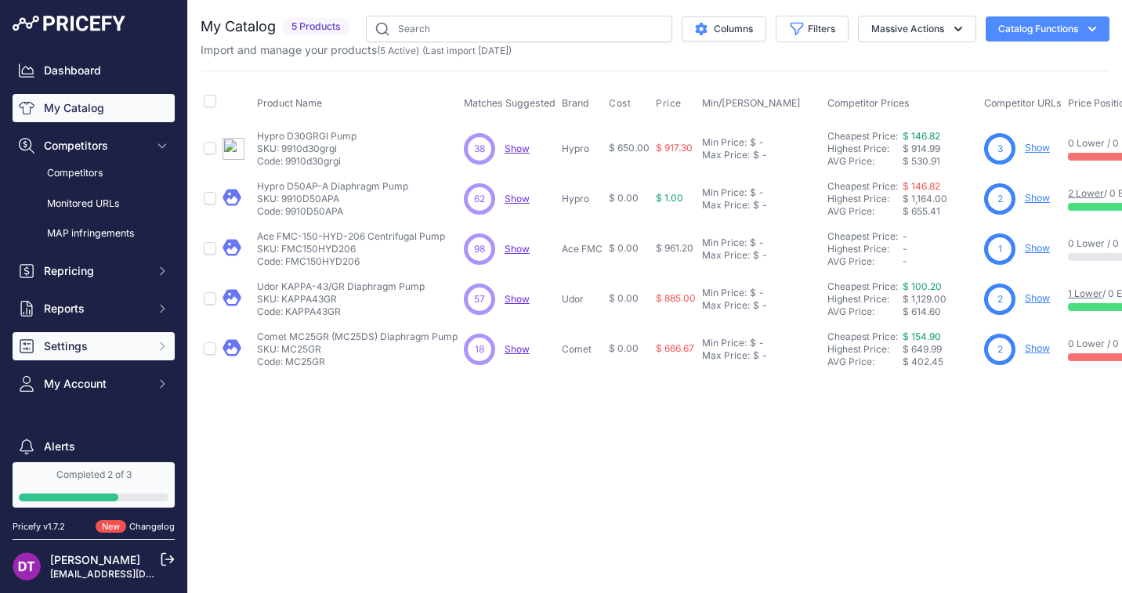
click at [93, 335] on button "Settings" at bounding box center [94, 346] width 162 height 28
click at [140, 341] on span "Settings" at bounding box center [95, 346] width 103 height 16
click at [137, 352] on button "Settings" at bounding box center [94, 346] width 162 height 28
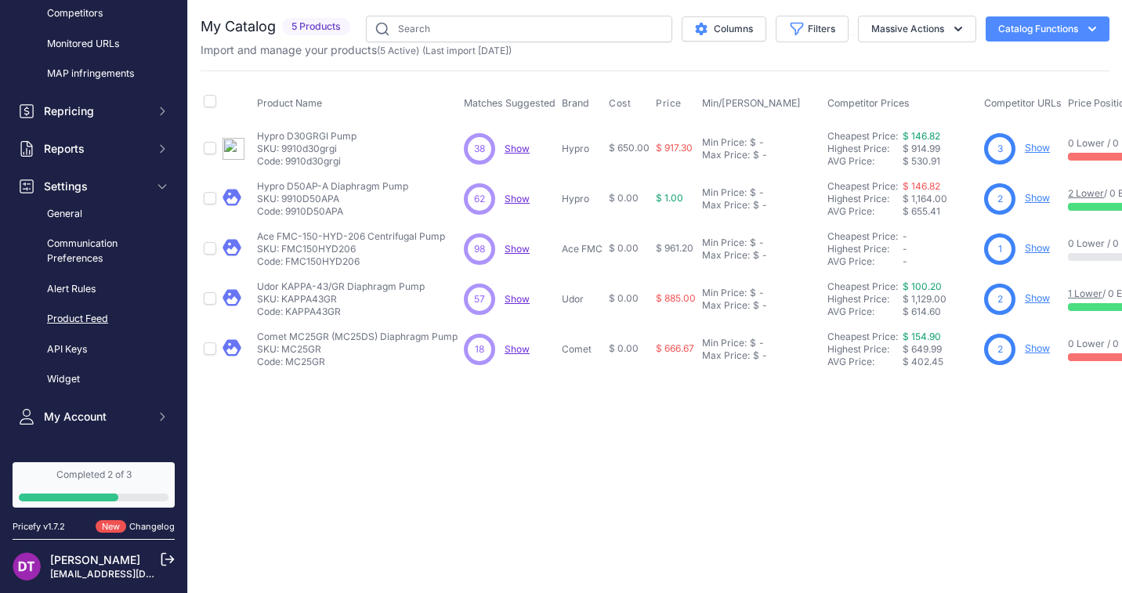
scroll to position [160, 0]
click at [92, 311] on link "Product Feed" at bounding box center [94, 318] width 162 height 27
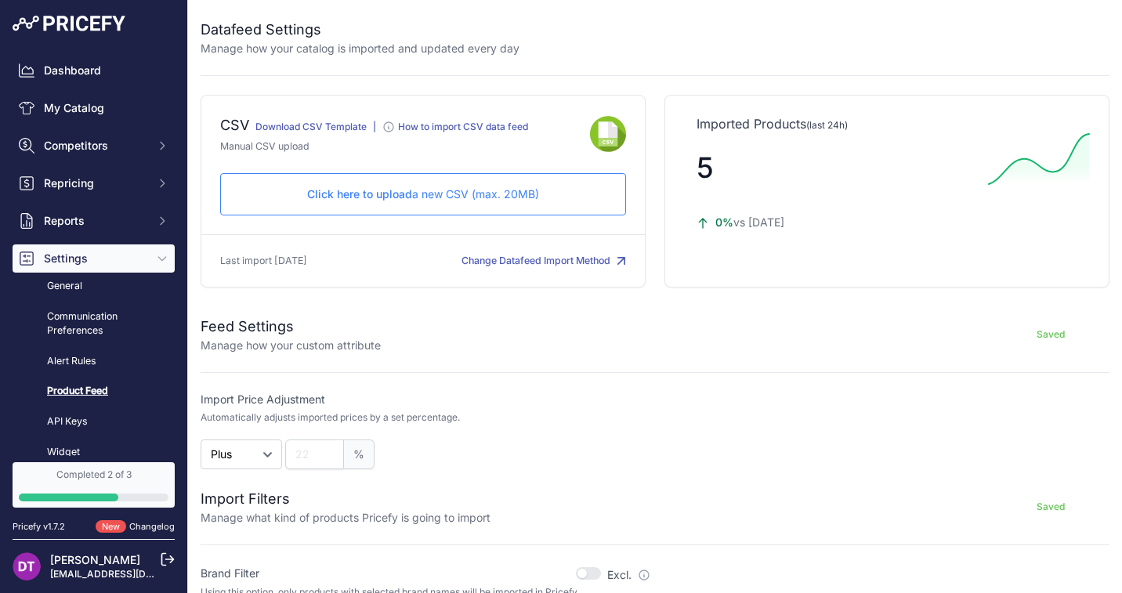
click at [396, 201] on span "Click here to upload" at bounding box center [359, 193] width 105 height 13
click at [279, 123] on link "Download CSV Template" at bounding box center [310, 127] width 111 height 12
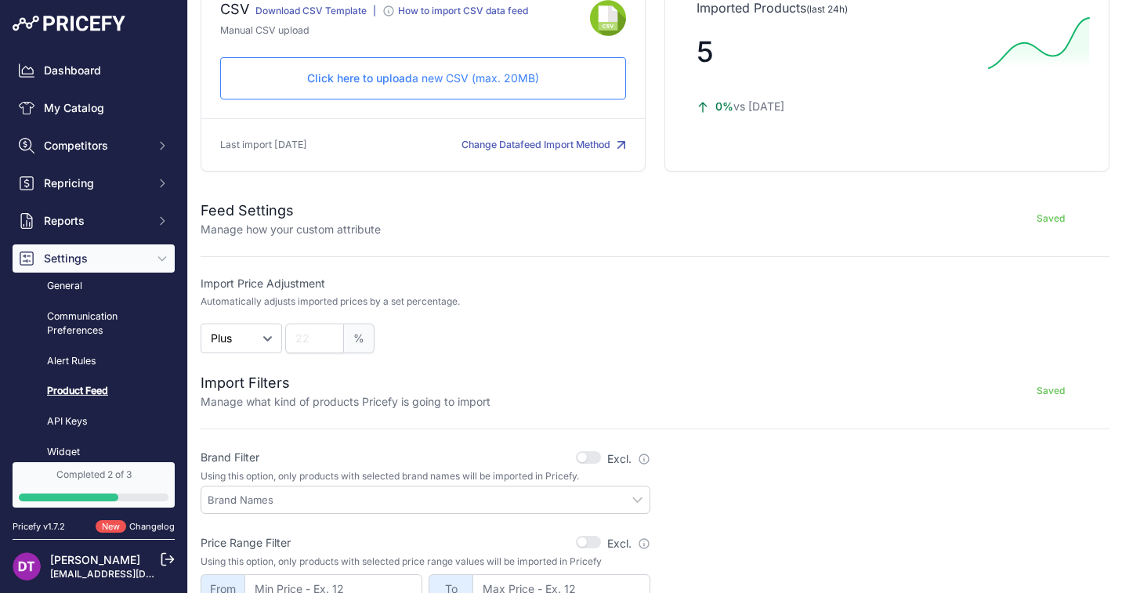
scroll to position [13, 0]
